Goal: Check status: Check status

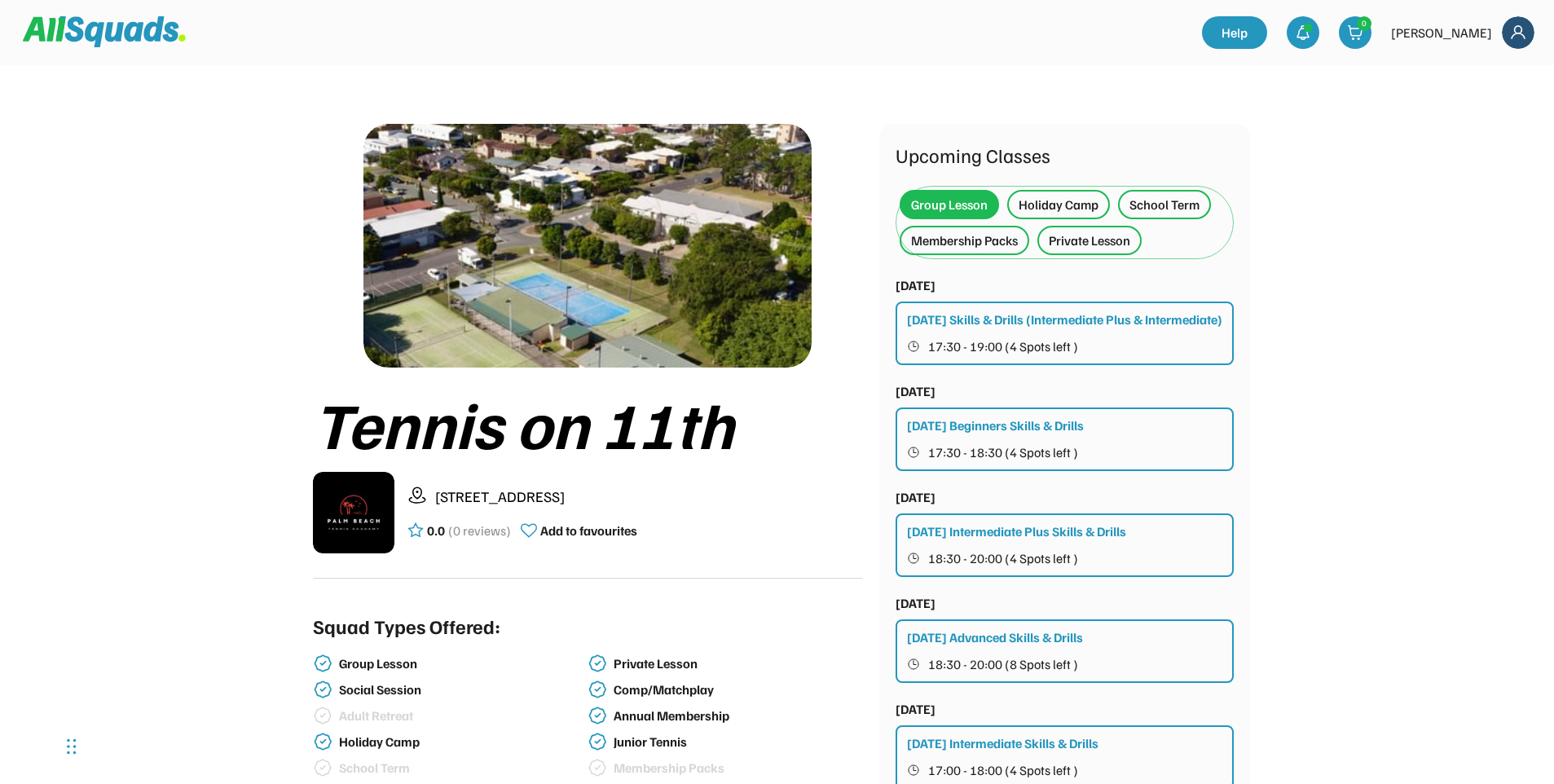
click at [1047, 319] on div "[DATE] Skills & Drills (Intermediate Plus & Intermediate)" at bounding box center [1065, 319] width 316 height 19
click at [1319, 22] on div at bounding box center [1303, 32] width 33 height 33
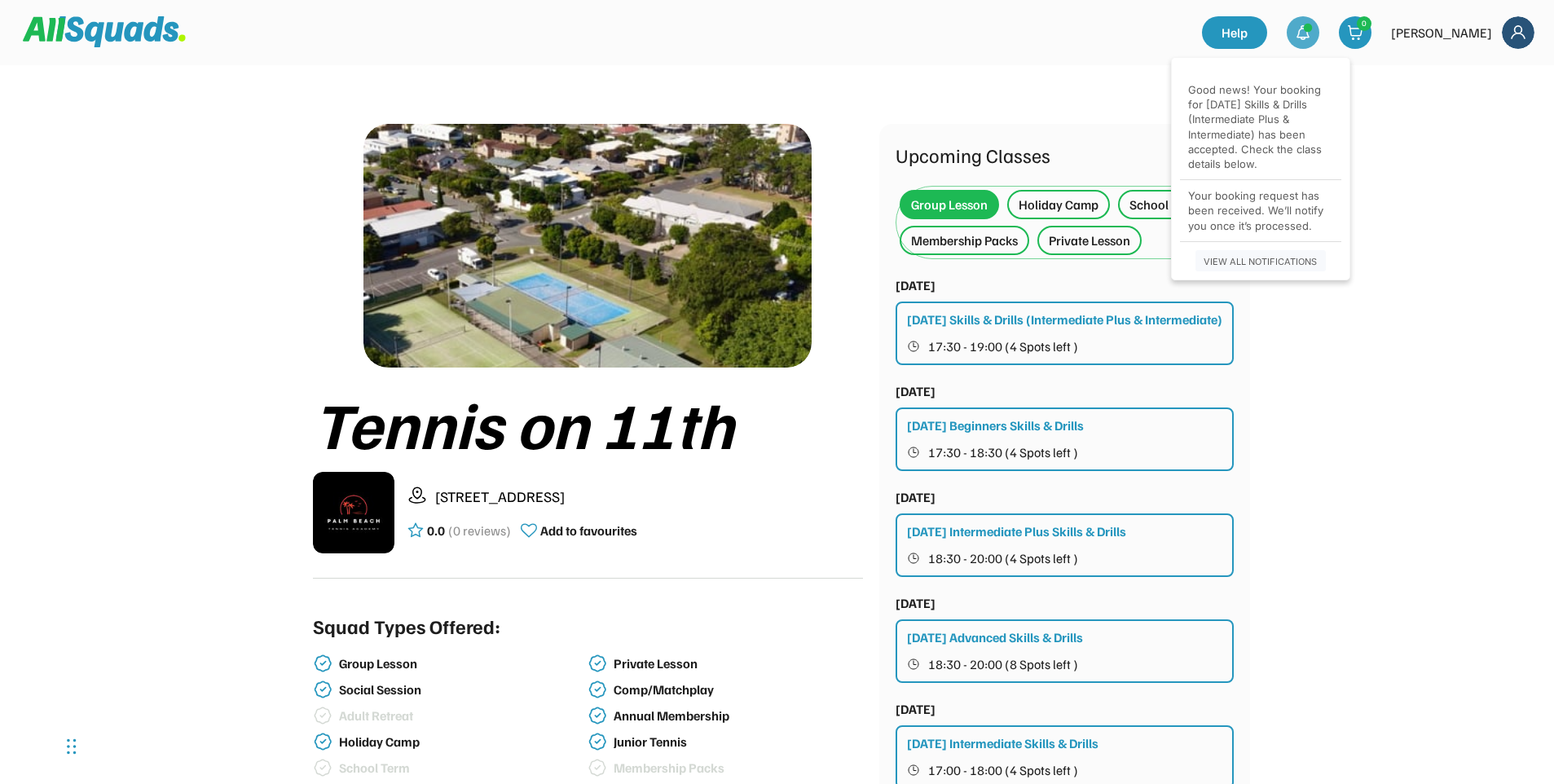
click at [1282, 136] on div "Good news! Your booking for [DATE] Skills & Drills (Intermediate Plus & Interme…" at bounding box center [1260, 126] width 145 height 89
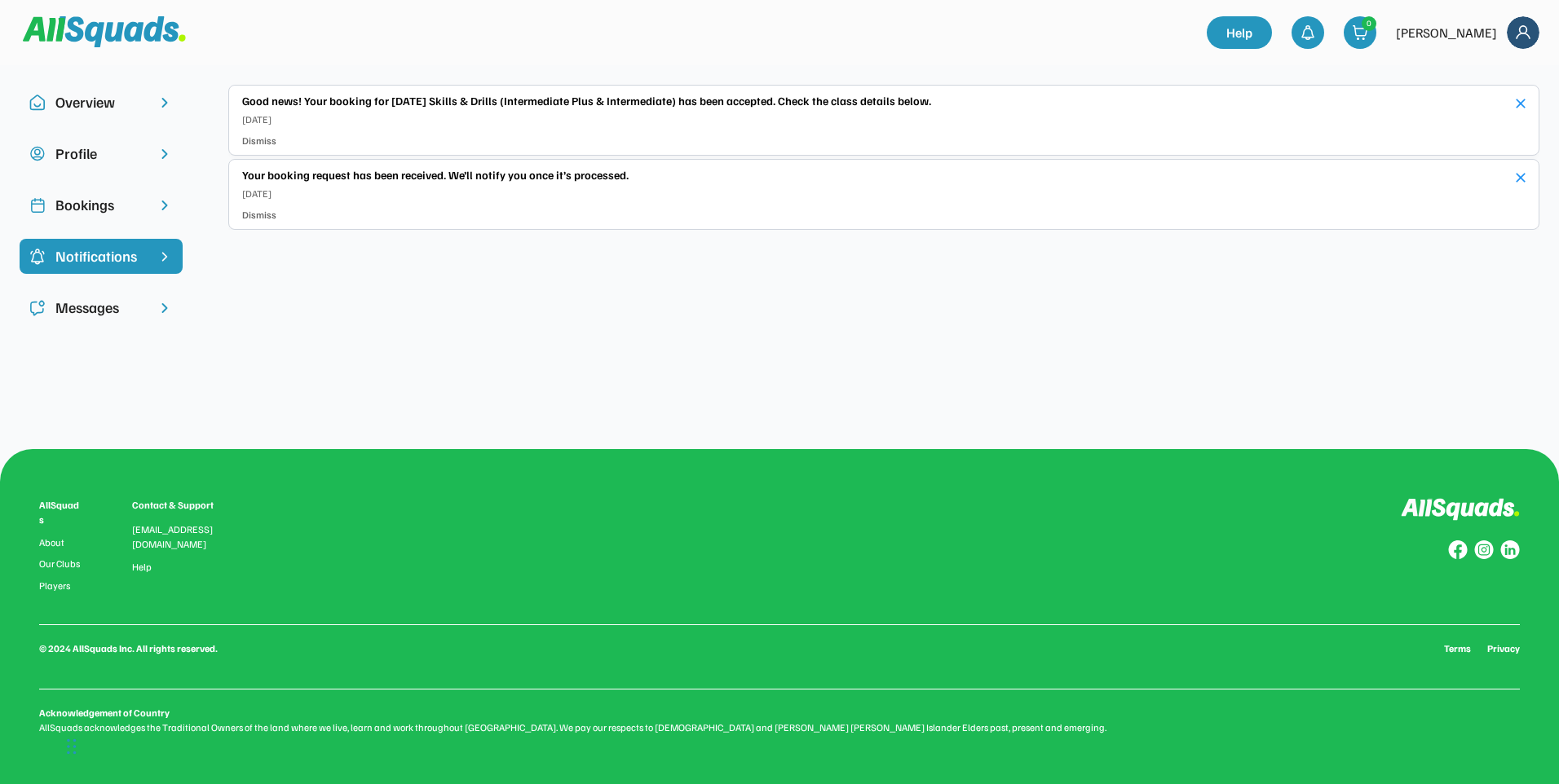
click at [135, 203] on div "Bookings" at bounding box center [101, 205] width 91 height 22
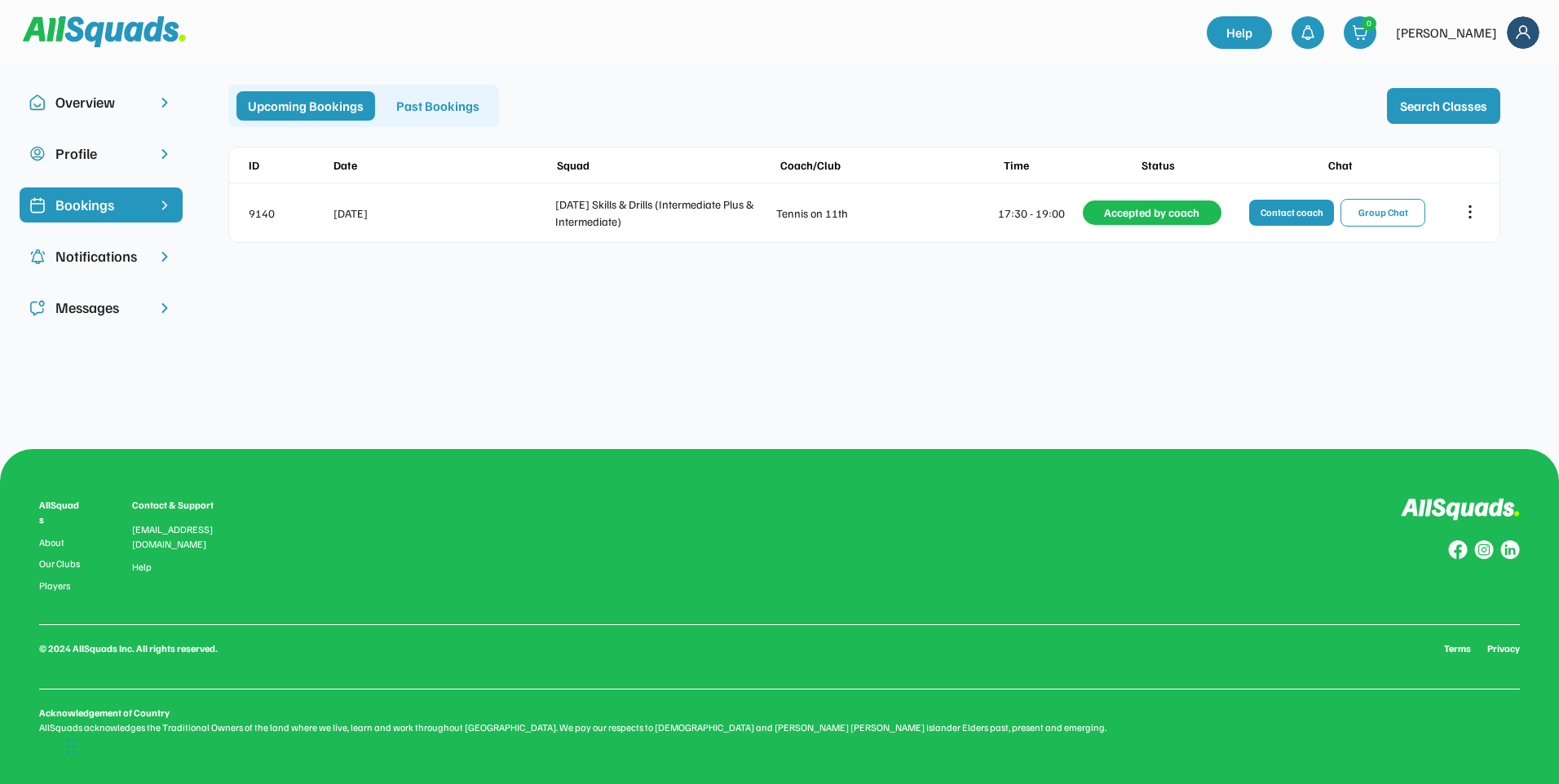
click at [124, 153] on div "Profile" at bounding box center [101, 153] width 91 height 22
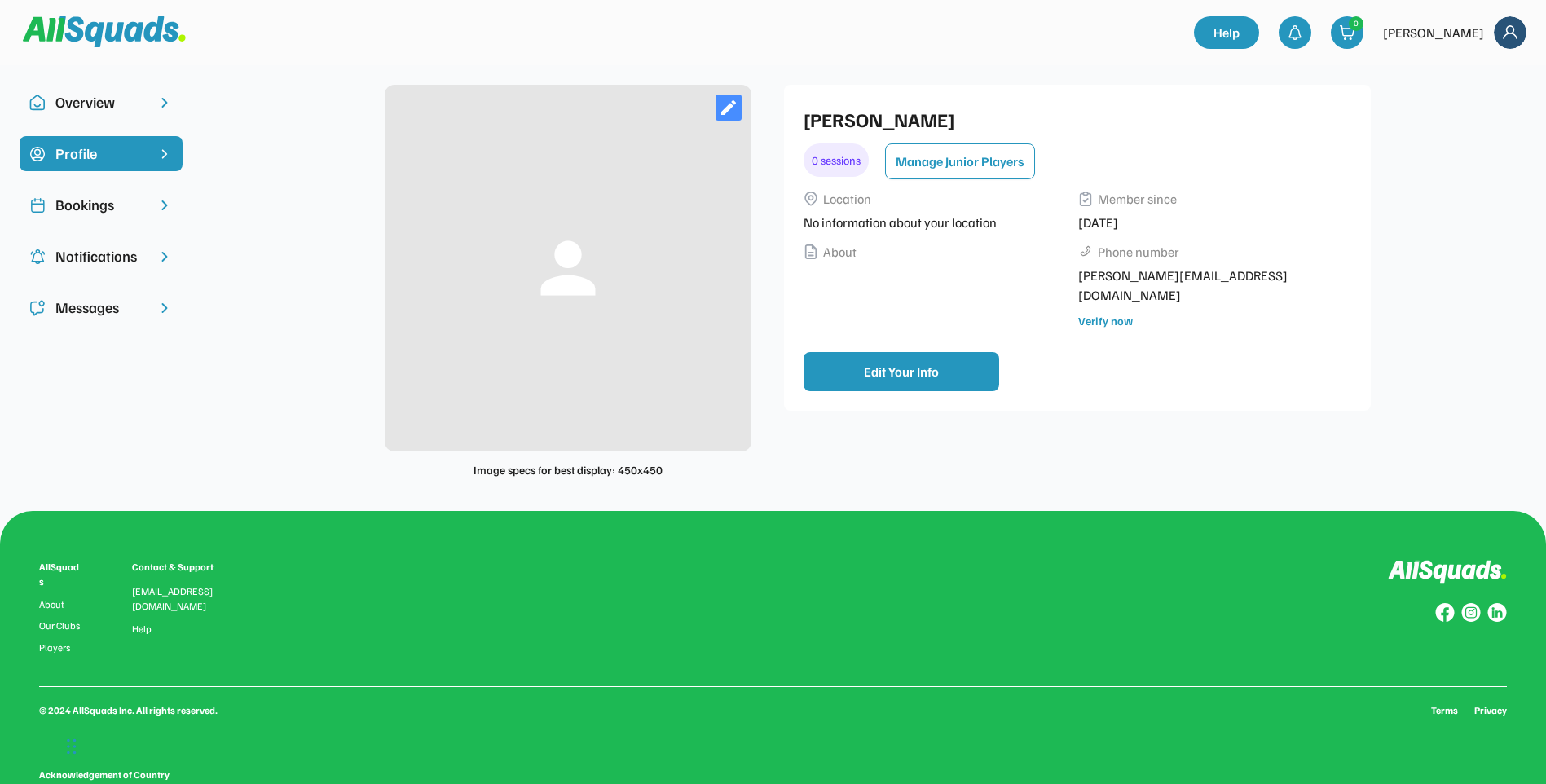
click at [116, 198] on div "Bookings" at bounding box center [101, 205] width 91 height 22
